Goal: Task Accomplishment & Management: Complete application form

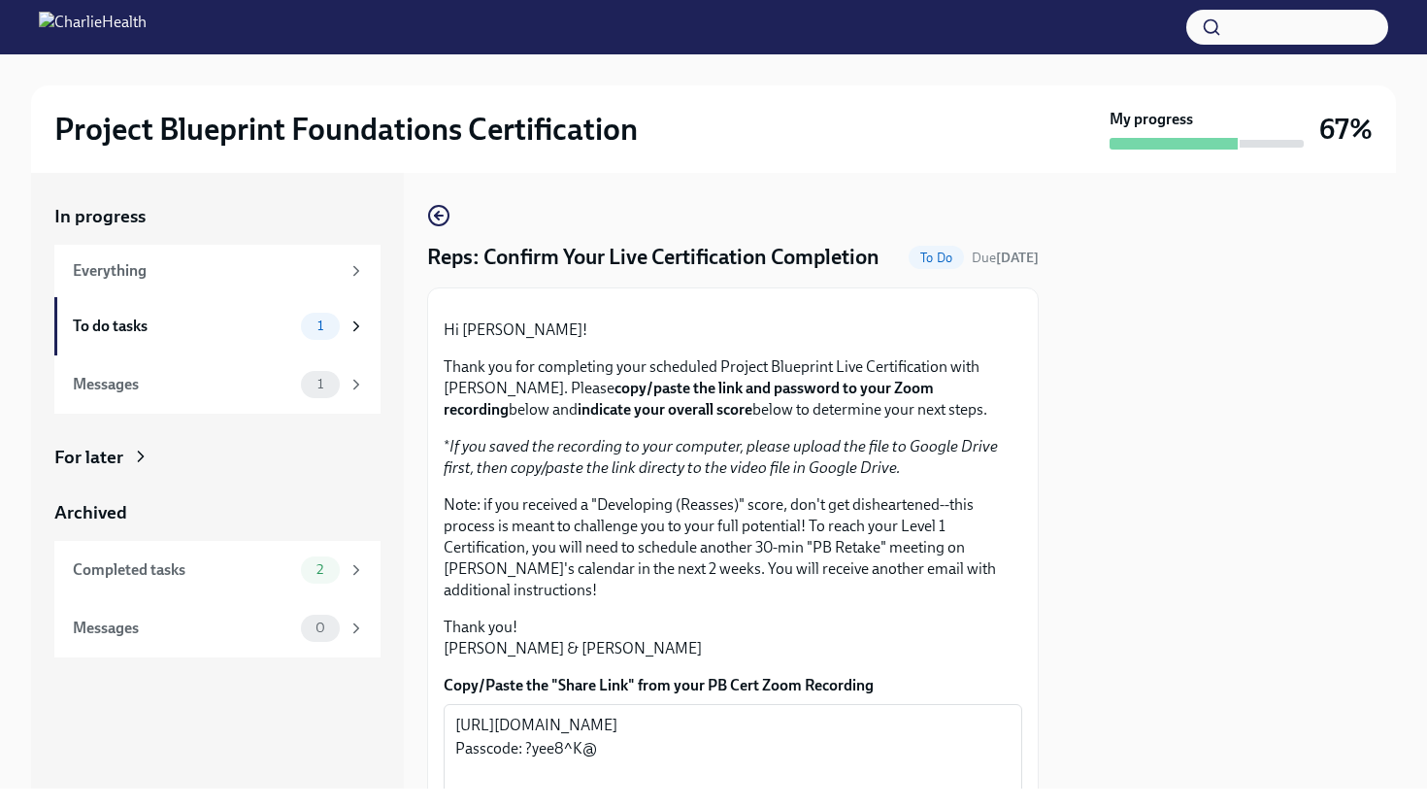
scroll to position [502, 0]
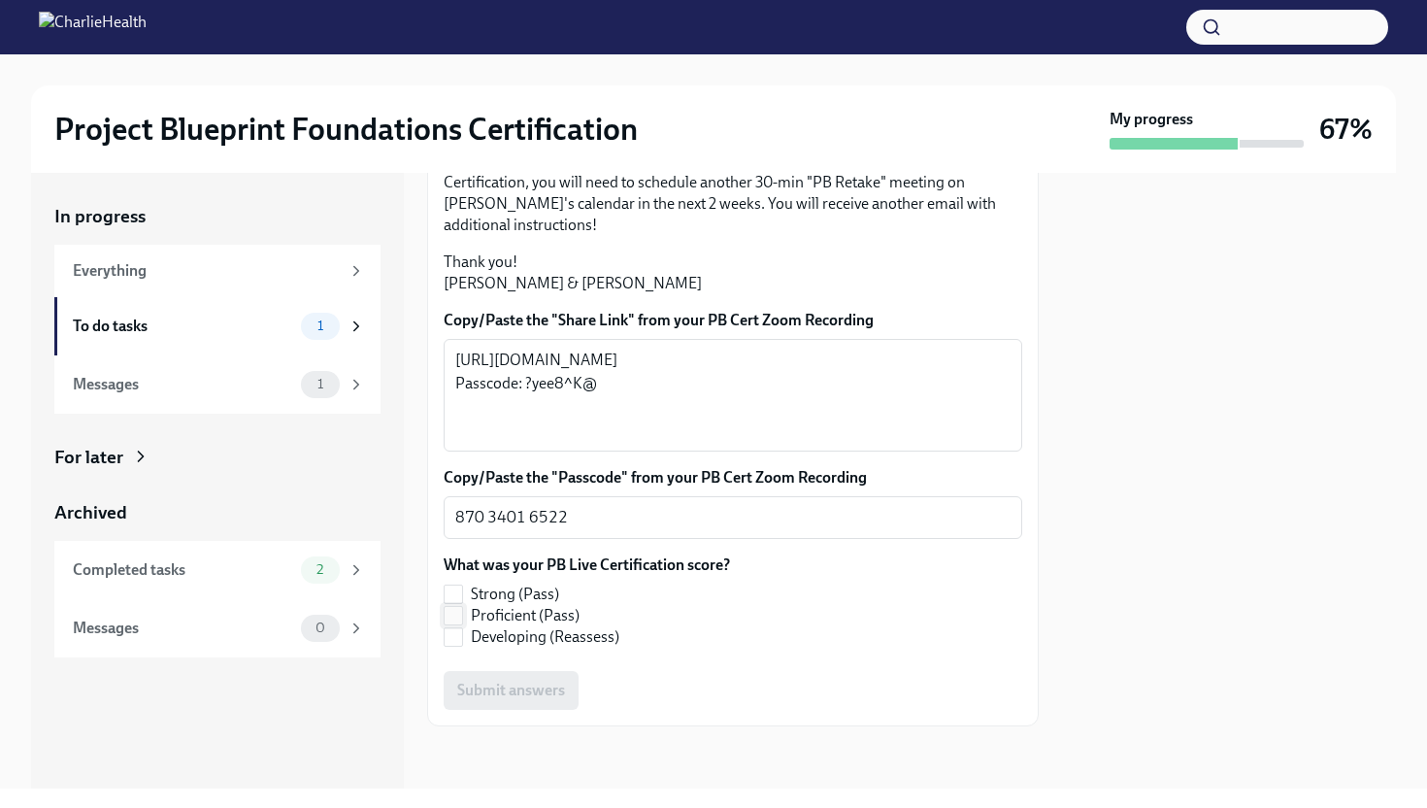
click at [459, 614] on input "Proficient (Pass)" at bounding box center [453, 615] width 17 height 17
checkbox input "true"
click at [508, 698] on span "Submit answers" at bounding box center [511, 690] width 108 height 19
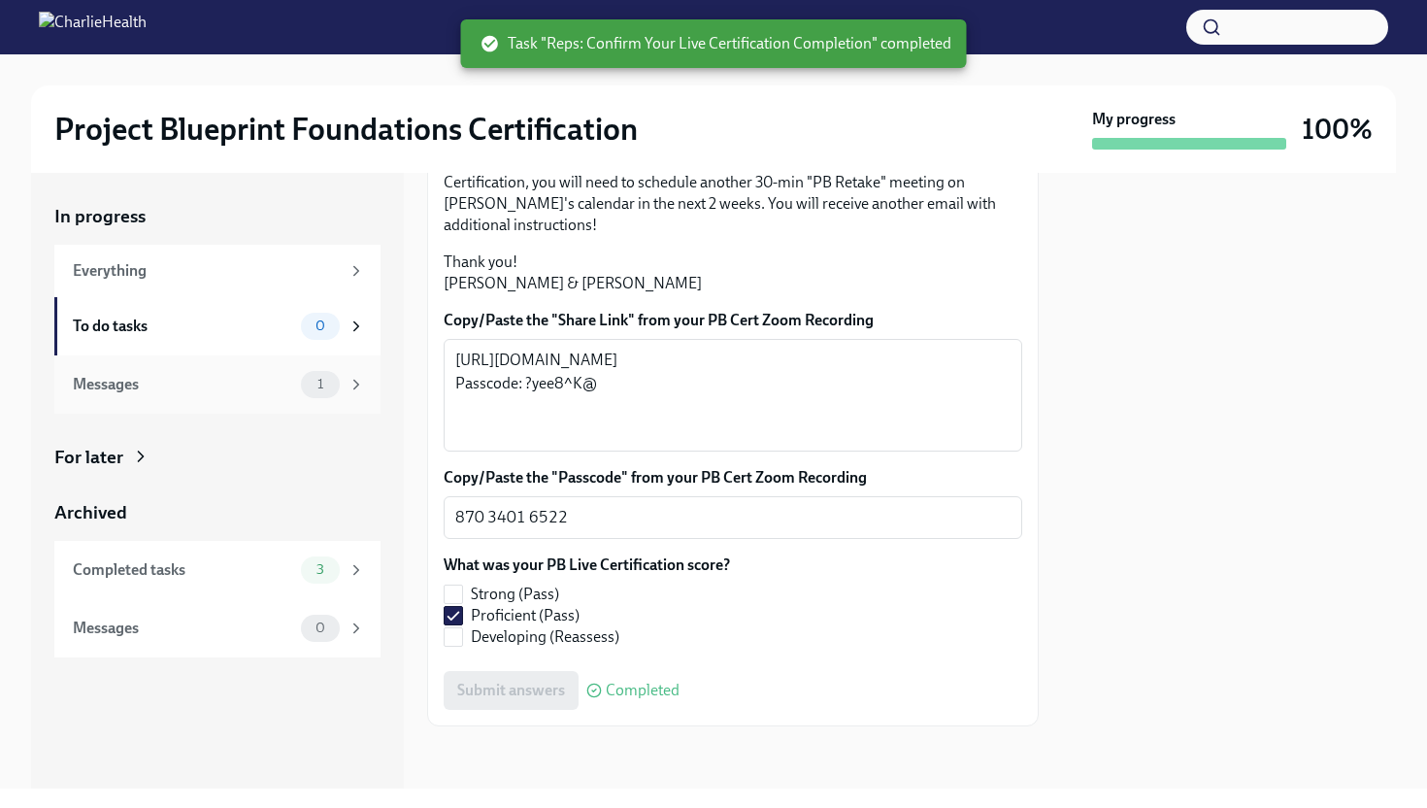
click at [248, 364] on div "Messages 1" at bounding box center [217, 384] width 326 height 58
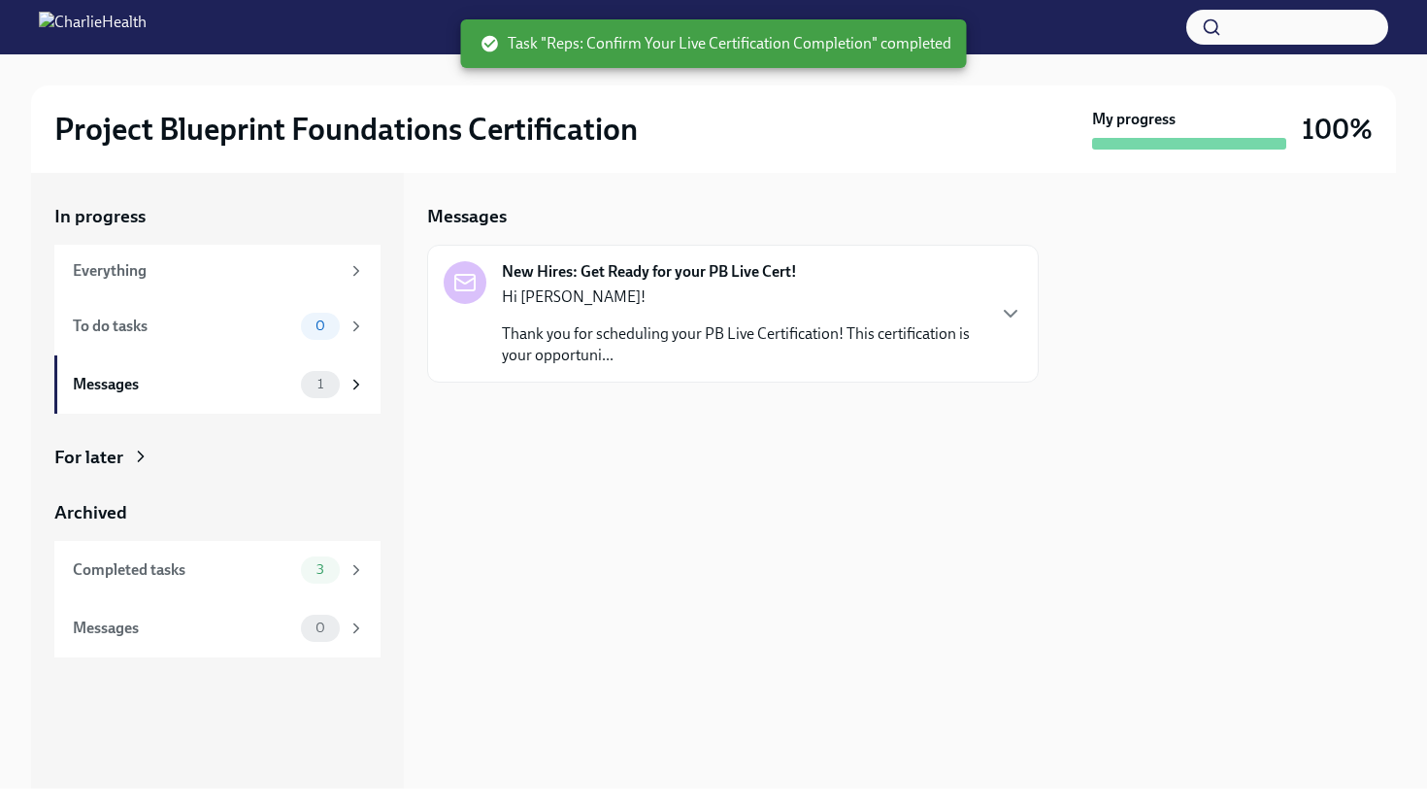
click at [485, 313] on div "New Hires: Get Ready for your PB Live Cert! Hi [PERSON_NAME]! Thank you for sch…" at bounding box center [714, 313] width 540 height 105
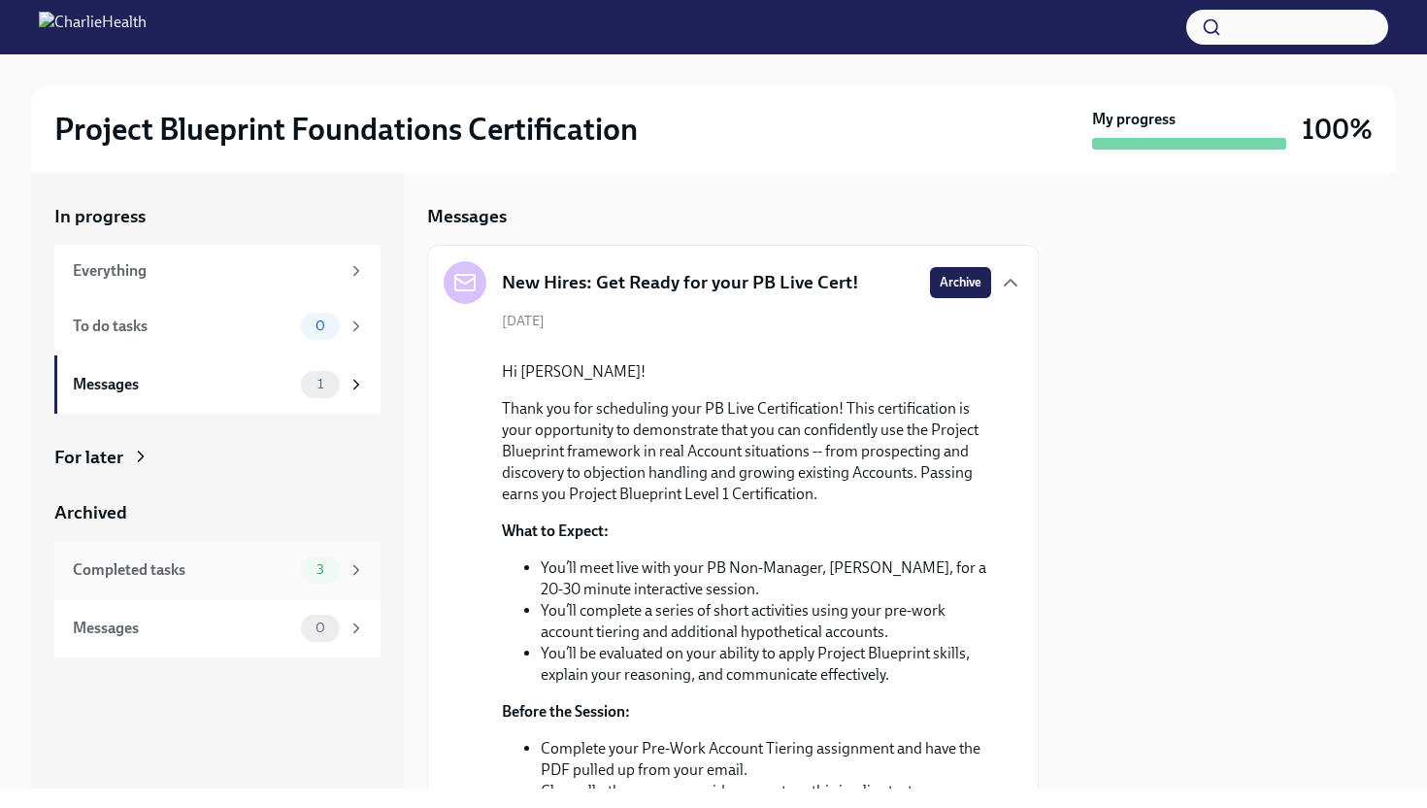
click at [179, 561] on div "Completed tasks" at bounding box center [183, 569] width 220 height 21
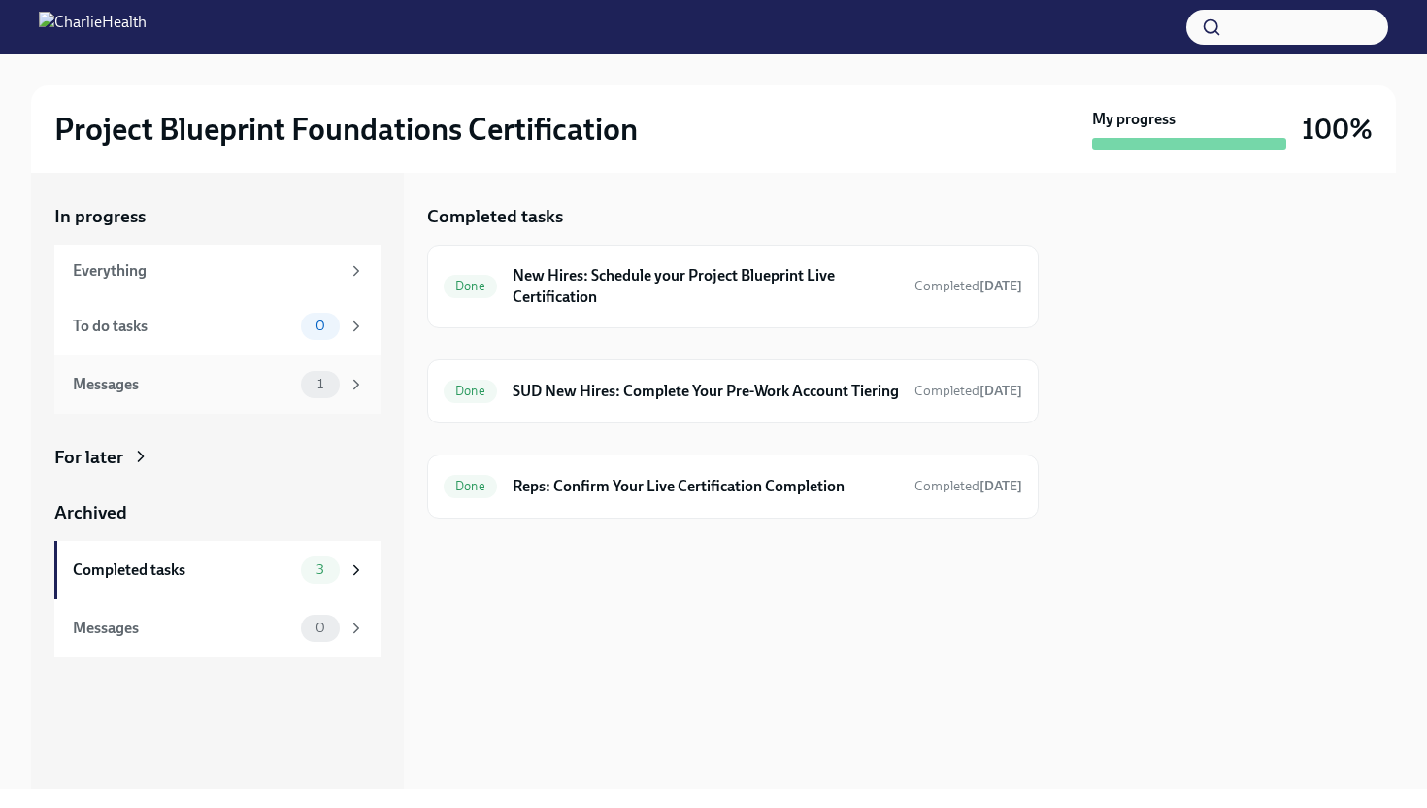
click at [272, 402] on div "Messages 1" at bounding box center [217, 384] width 326 height 58
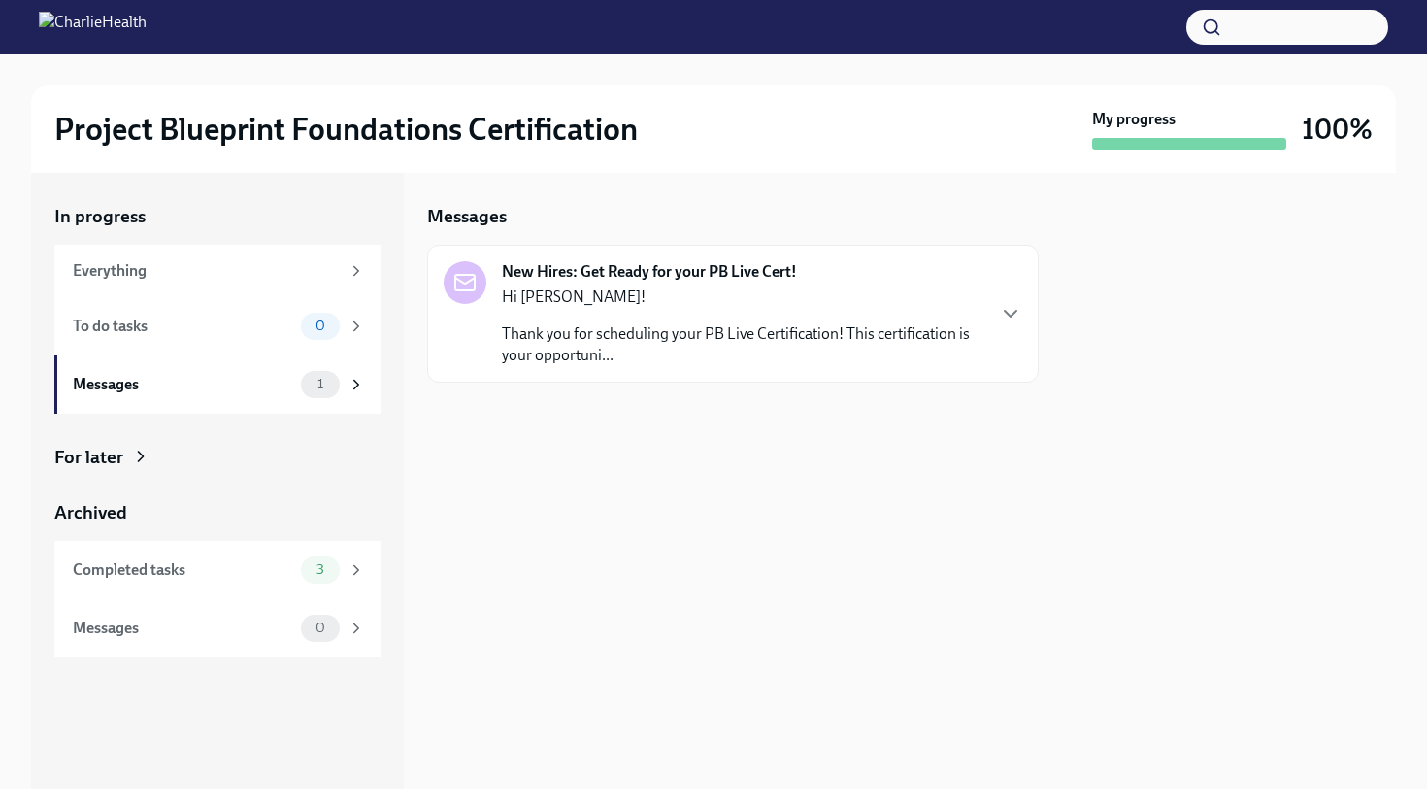
click at [500, 340] on div "New Hires: Get Ready for your PB Live Cert! Hi [PERSON_NAME]! Thank you for sch…" at bounding box center [714, 313] width 540 height 105
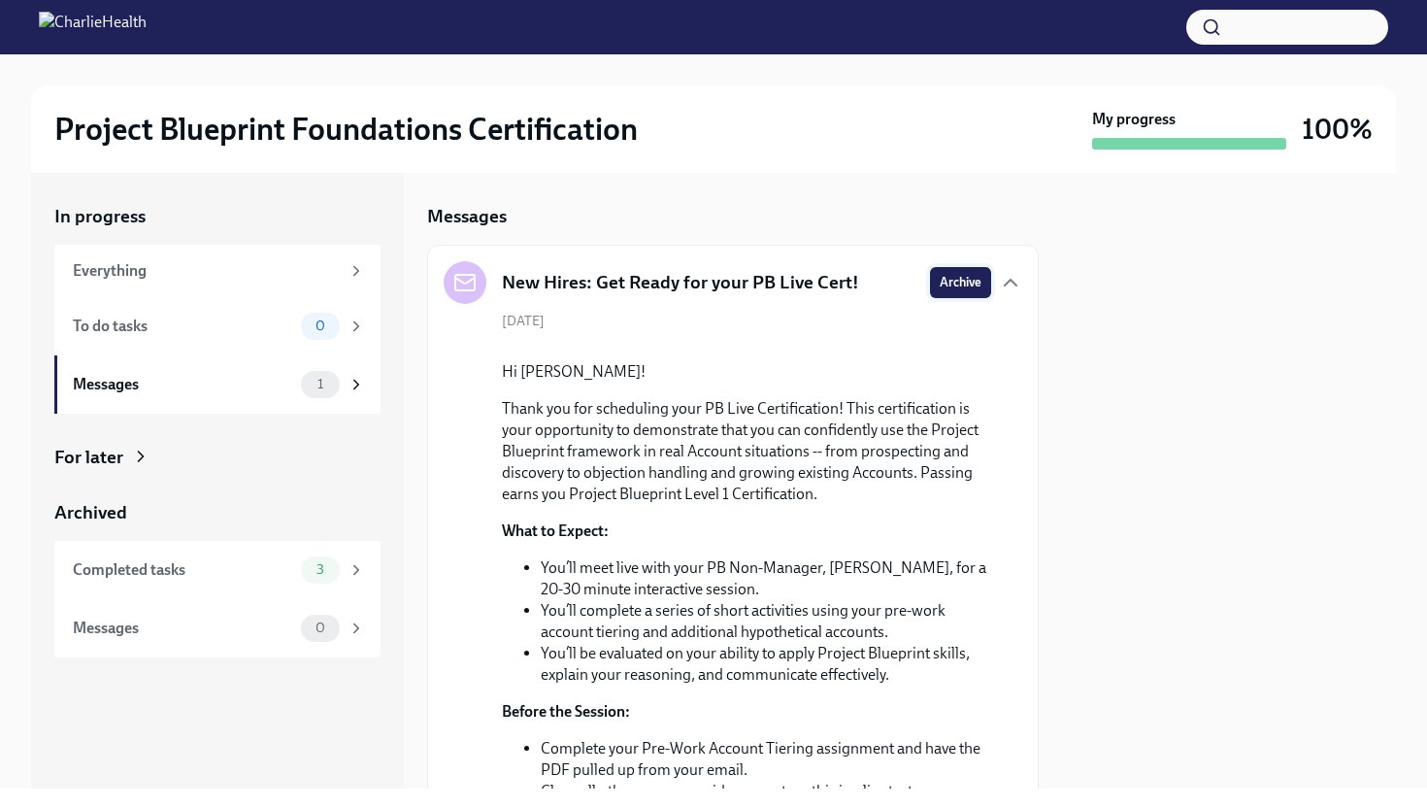
click at [962, 281] on span "Archive" at bounding box center [961, 282] width 42 height 19
